Goal: Information Seeking & Learning: Learn about a topic

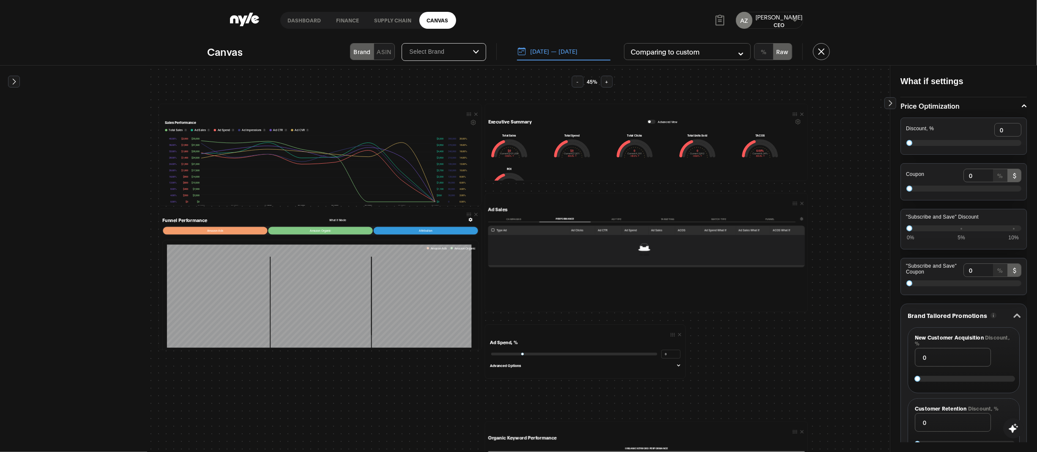
click at [73, 193] on div "Add elements Summary Executive Summary 1 Hide Summary Total Ad COO Market CFO A…" at bounding box center [518, 259] width 1037 height 387
